Goal: Information Seeking & Learning: Find specific fact

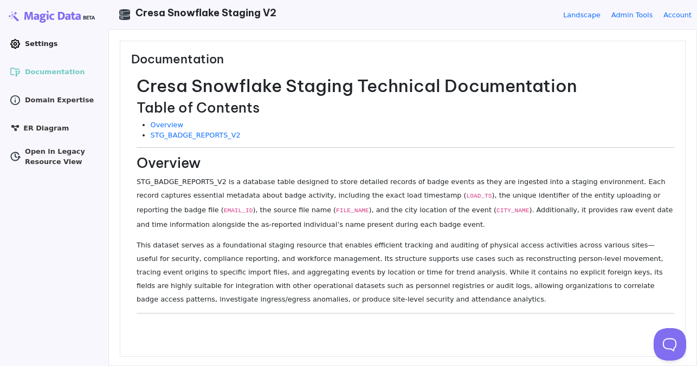
click at [32, 44] on span "Settings" at bounding box center [41, 43] width 33 height 10
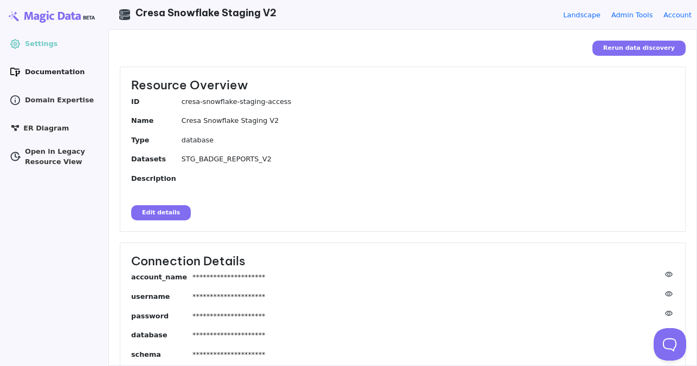
click at [40, 68] on span "Documentation" at bounding box center [55, 72] width 60 height 10
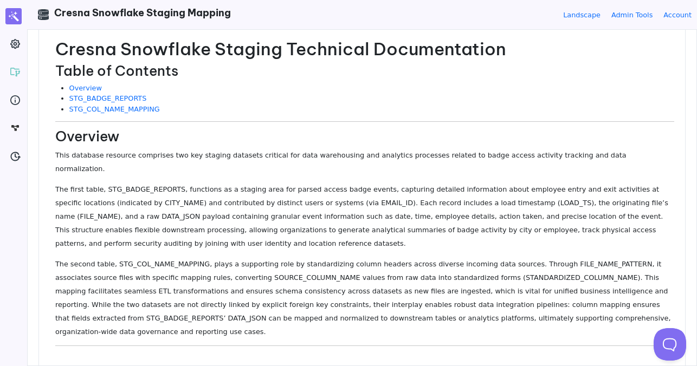
scroll to position [36, 0]
click at [121, 99] on link "STG_BADGE_REPORTS" at bounding box center [108, 99] width 78 height 8
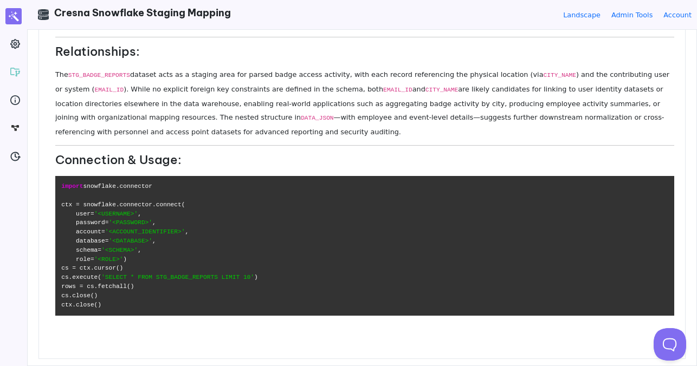
scroll to position [0, 0]
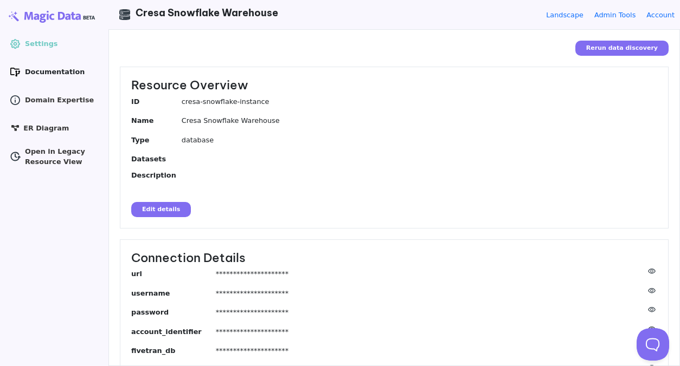
click at [44, 72] on span "Documentation" at bounding box center [55, 72] width 60 height 10
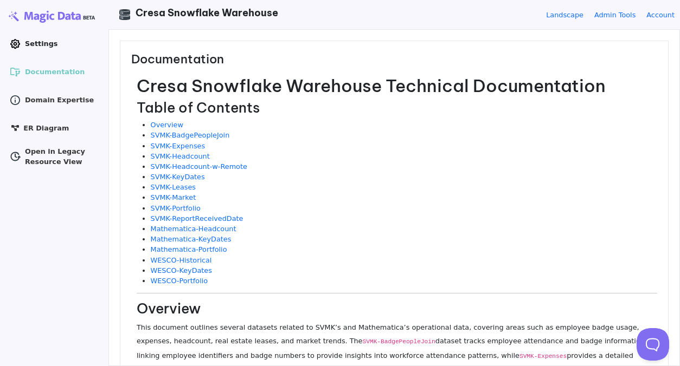
click at [44, 43] on span "Settings" at bounding box center [41, 43] width 33 height 10
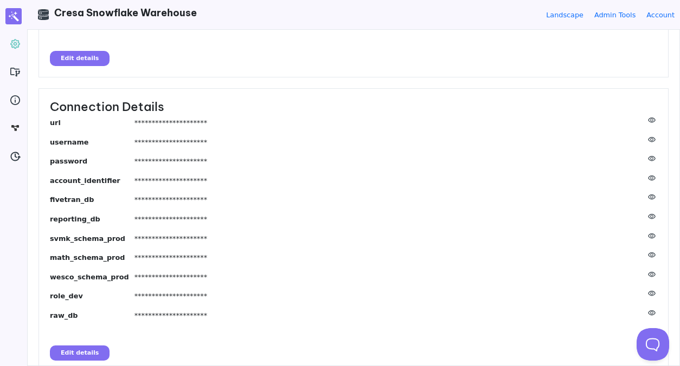
scroll to position [157, 0]
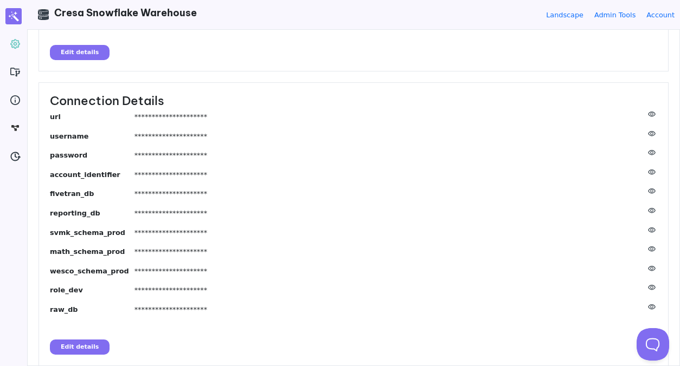
click at [652, 170] on icon at bounding box center [652, 172] width 8 height 5
drag, startPoint x: 49, startPoint y: 174, endPoint x: 124, endPoint y: 176, distance: 74.3
click at [124, 176] on dt "account_identifier" at bounding box center [92, 177] width 85 height 14
copy dt "account_identifier"
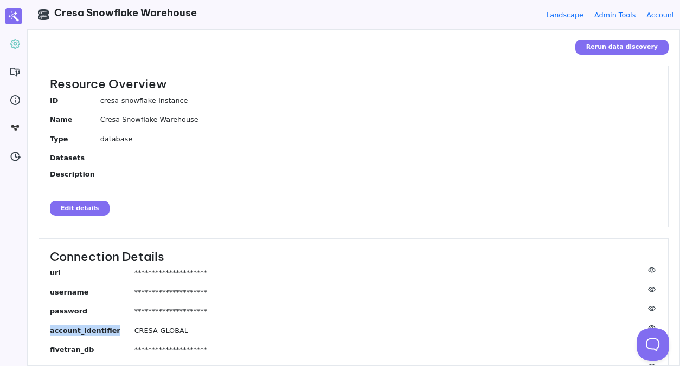
scroll to position [0, 0]
